Goal: Obtain resource: Download file/media

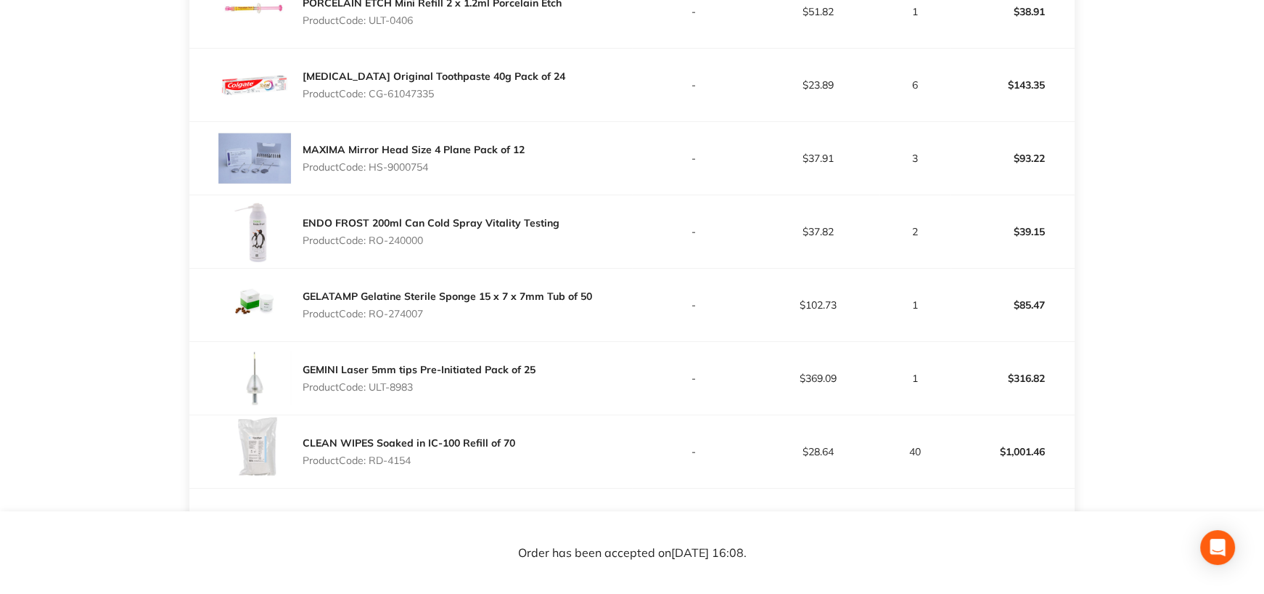
scroll to position [726, 0]
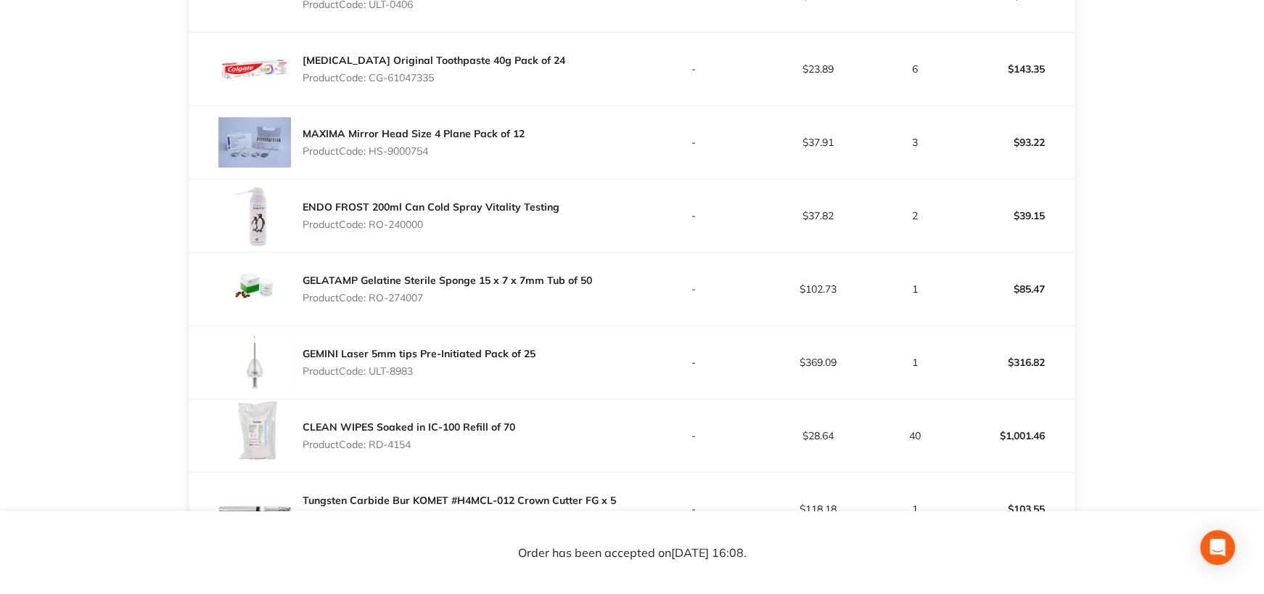
click at [1031, 306] on p "$85.47" at bounding box center [1012, 288] width 123 height 35
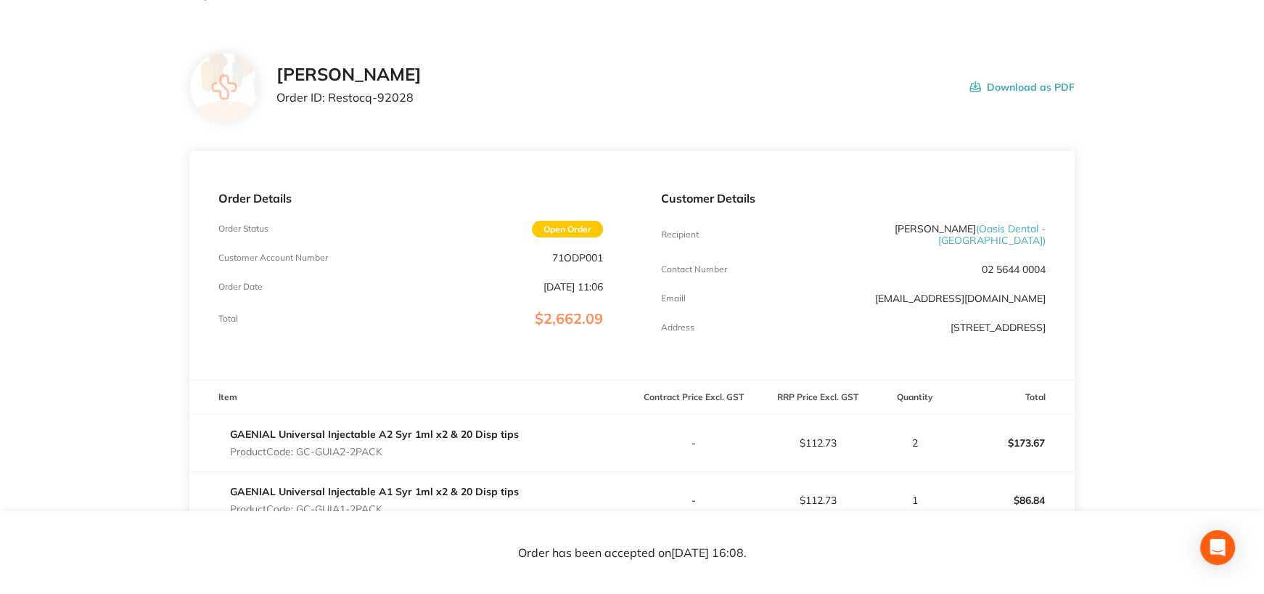
scroll to position [0, 0]
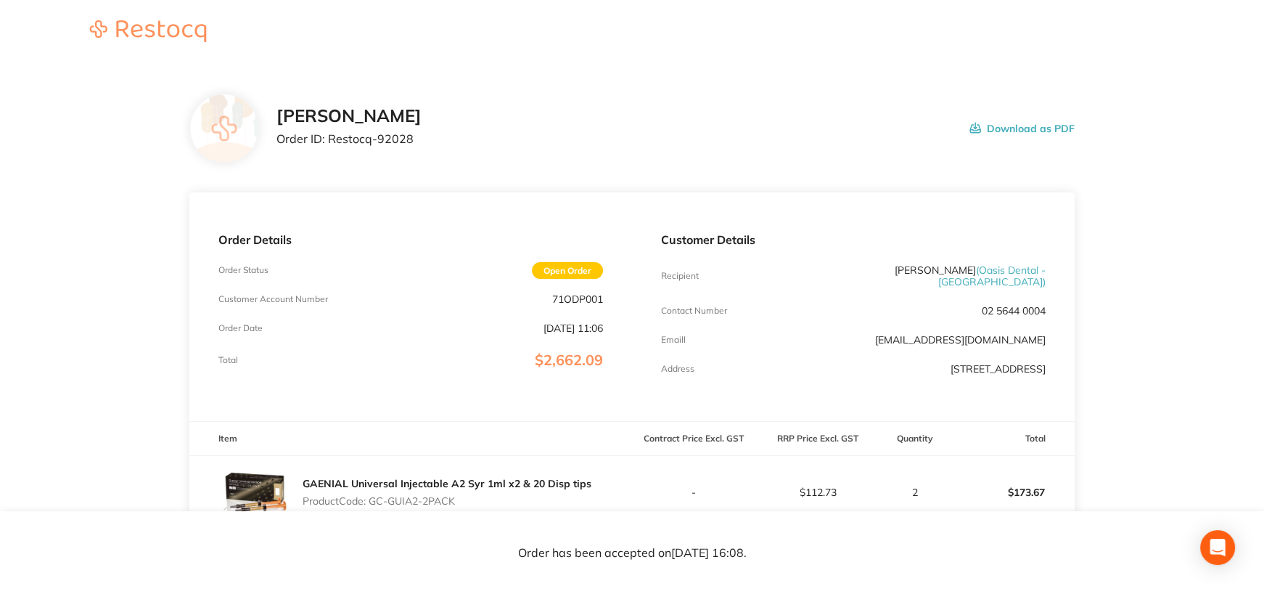
drag, startPoint x: 1035, startPoint y: 121, endPoint x: 777, endPoint y: 311, distance: 320.8
click at [1035, 120] on button "Download as PDF" at bounding box center [1022, 128] width 105 height 45
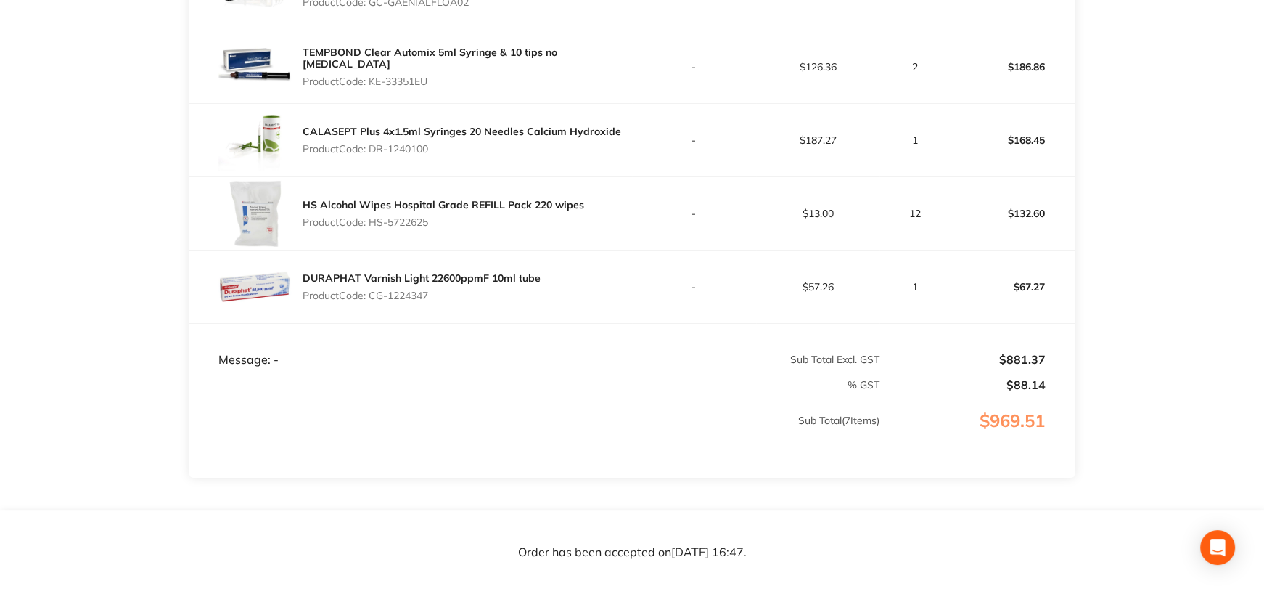
scroll to position [653, 0]
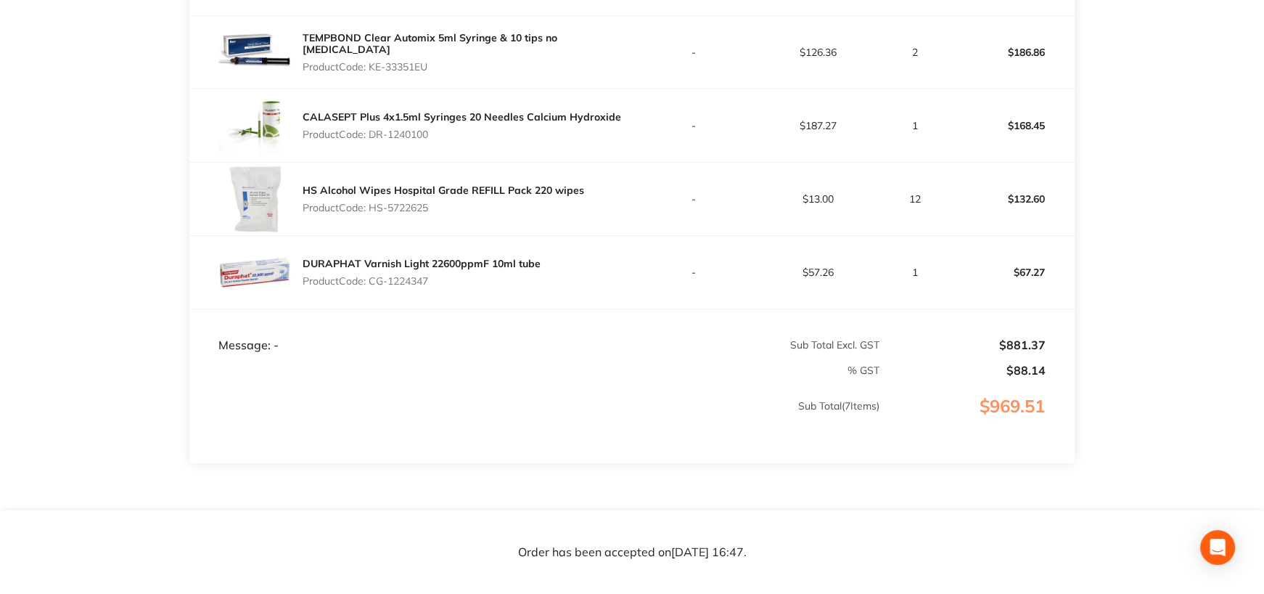
click at [555, 279] on div "DURAPHAT Varnish Light 22600ppmF 10ml tube Product Code: CG-1224347" at bounding box center [410, 272] width 443 height 73
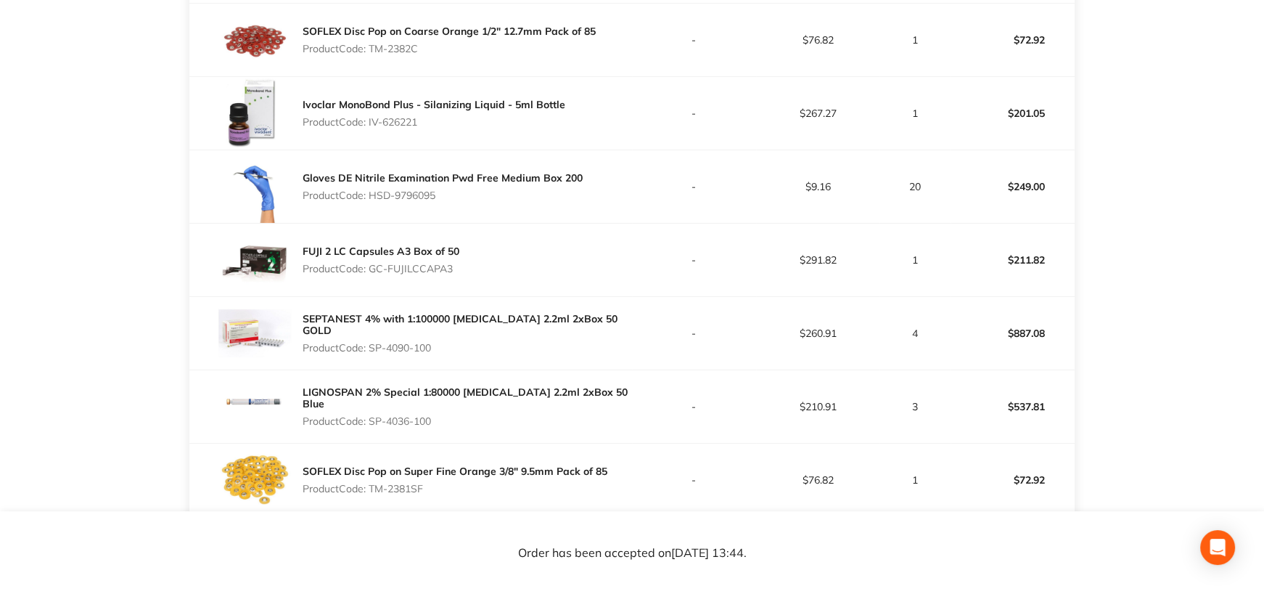
scroll to position [891, 0]
